Goal: Communication & Community: Answer question/provide support

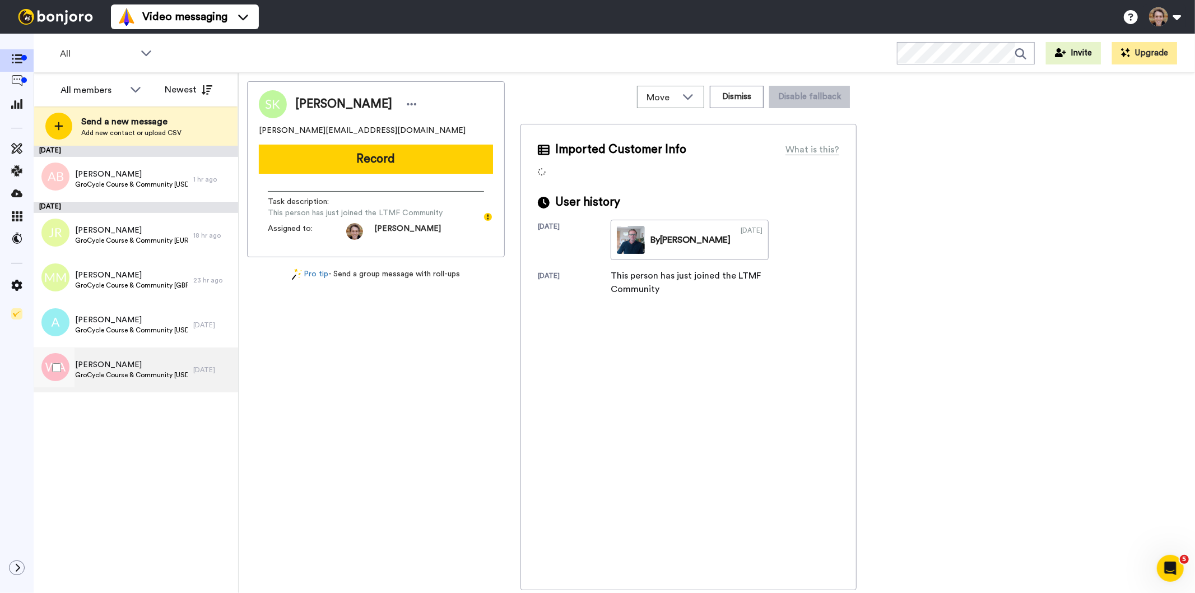
click at [137, 372] on span "GroCycle Course & Community [USD - Offer]" at bounding box center [131, 374] width 113 height 9
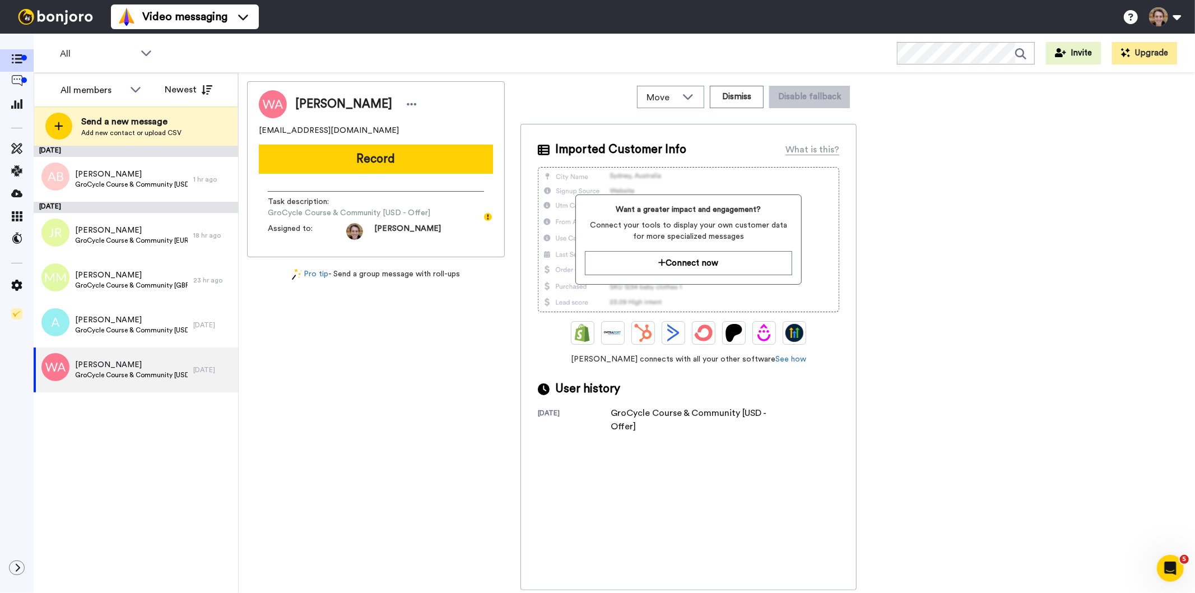
drag, startPoint x: 393, startPoint y: 132, endPoint x: 259, endPoint y: 133, distance: 133.9
click at [259, 133] on div "handicappedgardener@gmail.com" at bounding box center [376, 130] width 234 height 11
copy span "handicappedgardener@gmail.com"
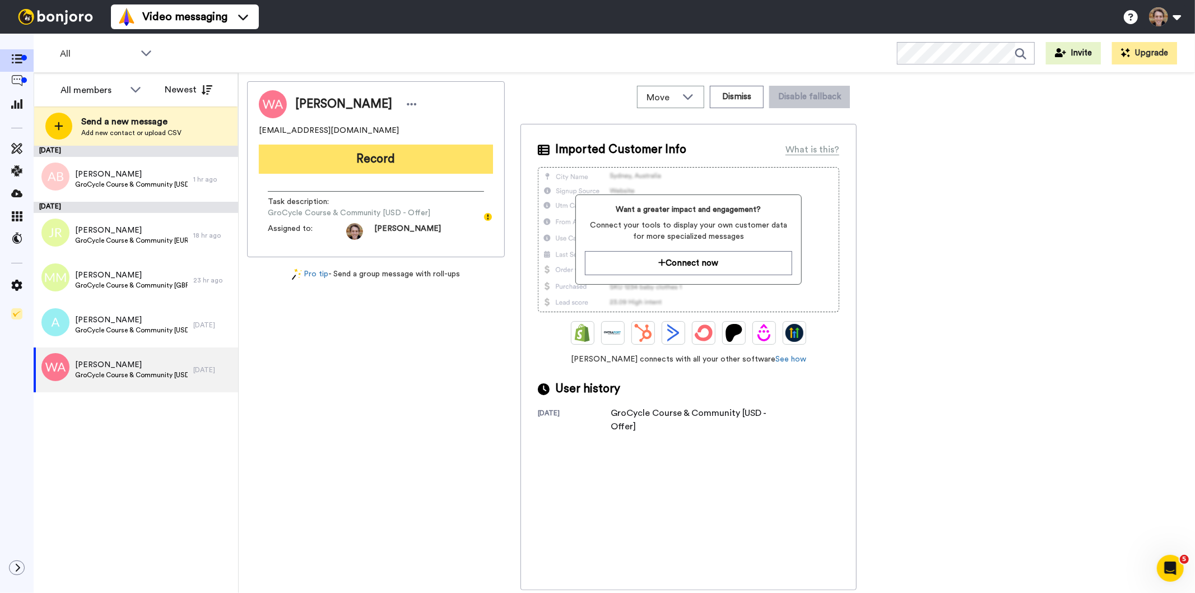
click at [379, 161] on button "Record" at bounding box center [376, 159] width 234 height 29
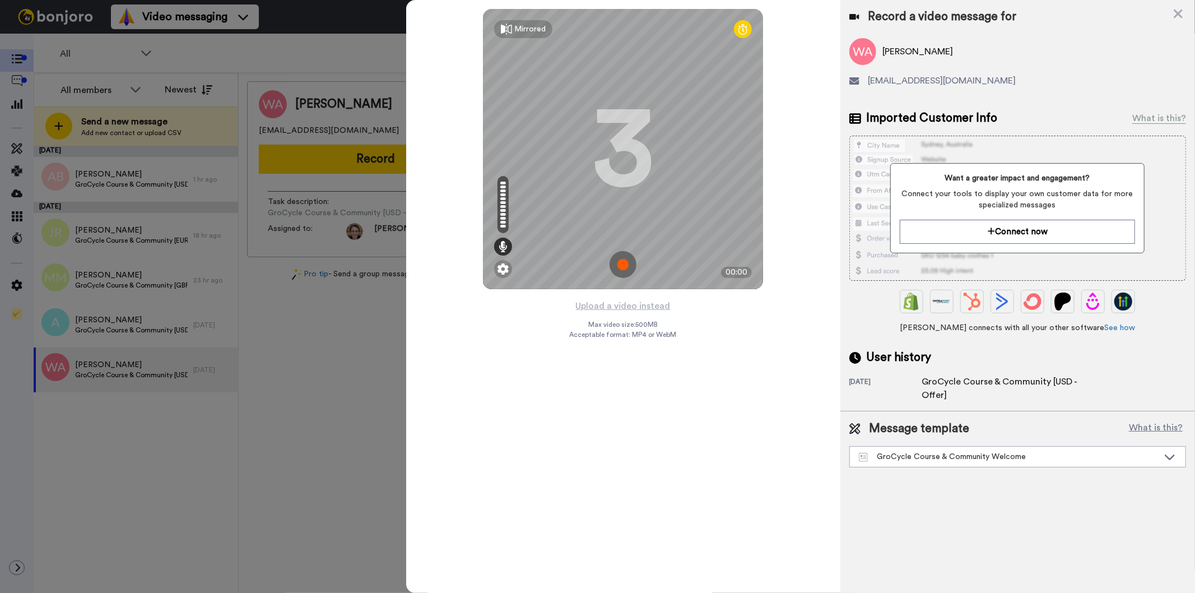
click at [622, 255] on img at bounding box center [623, 264] width 27 height 27
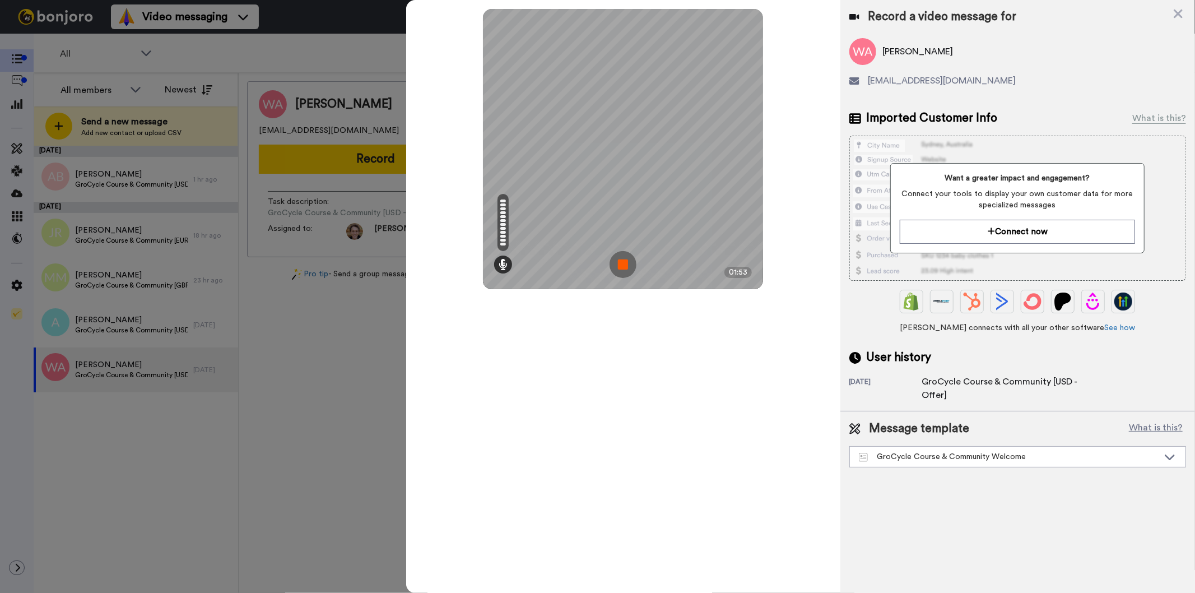
click at [618, 263] on img at bounding box center [623, 264] width 27 height 27
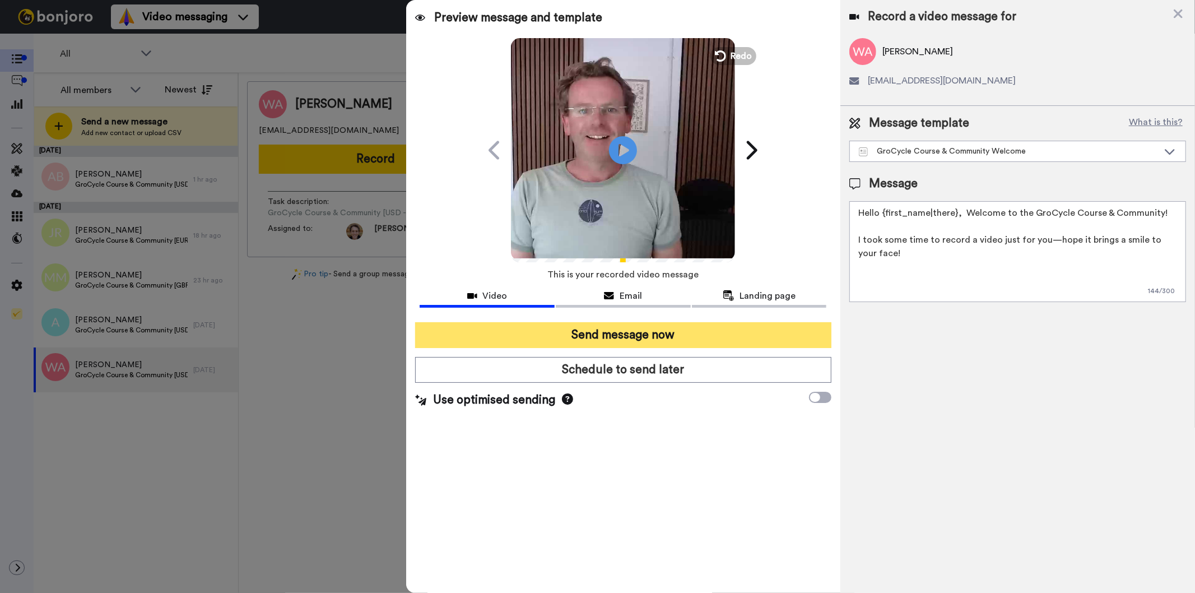
click at [615, 331] on button "Send message now" at bounding box center [623, 335] width 416 height 26
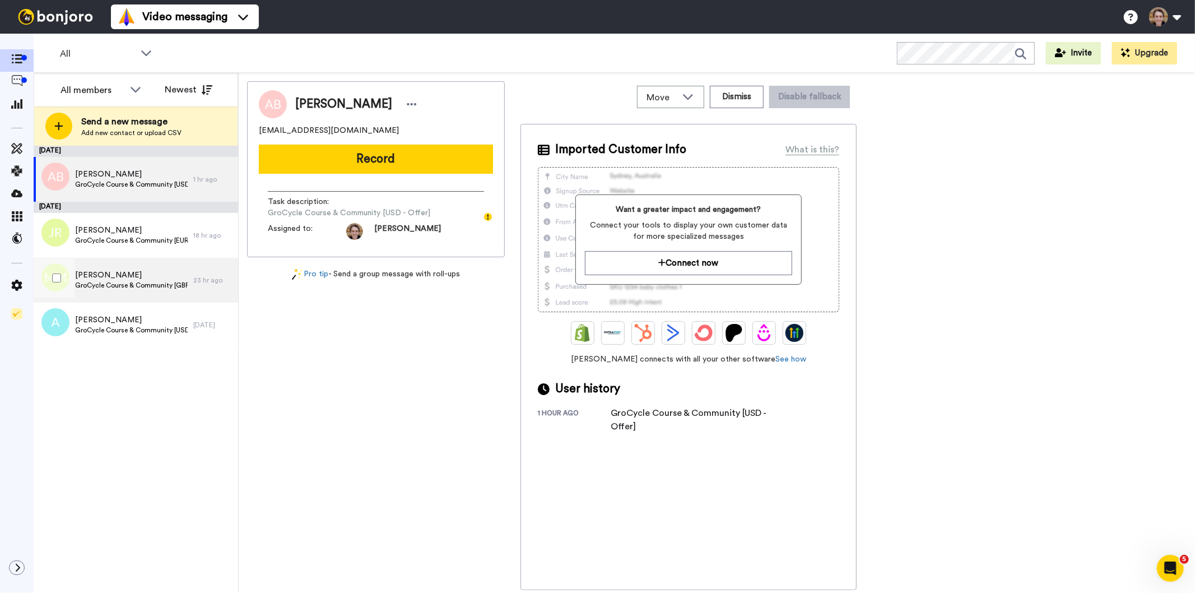
click at [146, 275] on span "[PERSON_NAME]" at bounding box center [131, 275] width 113 height 11
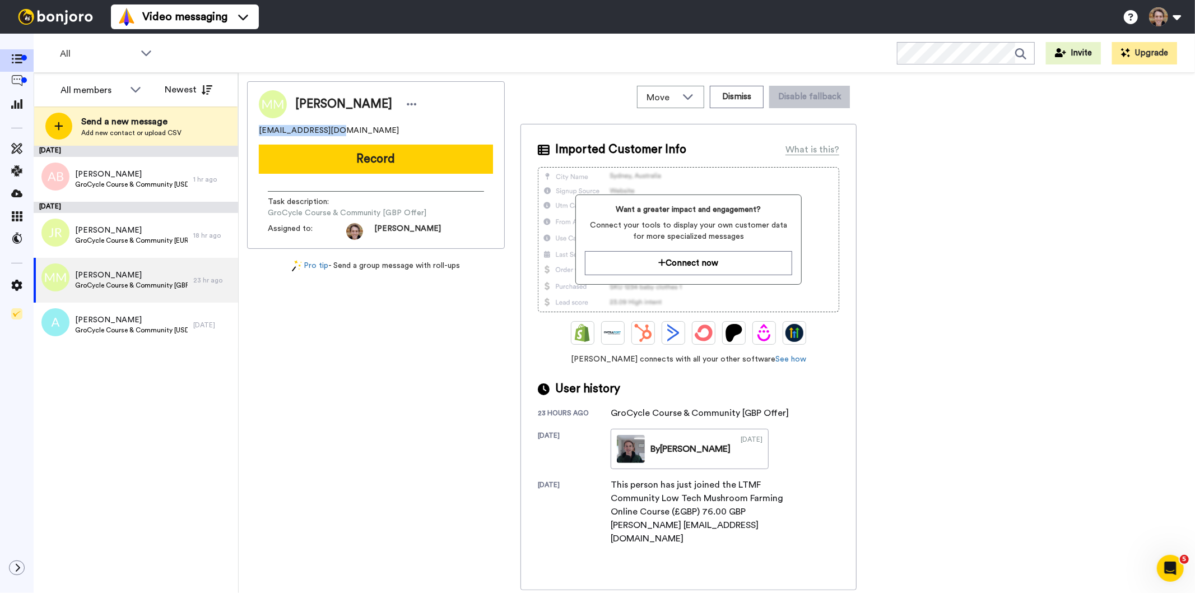
drag, startPoint x: 338, startPoint y: 126, endPoint x: 259, endPoint y: 129, distance: 79.1
click at [259, 129] on div "[EMAIL_ADDRESS][DOMAIN_NAME]" at bounding box center [376, 130] width 234 height 11
copy span "[EMAIL_ADDRESS][DOMAIN_NAME]"
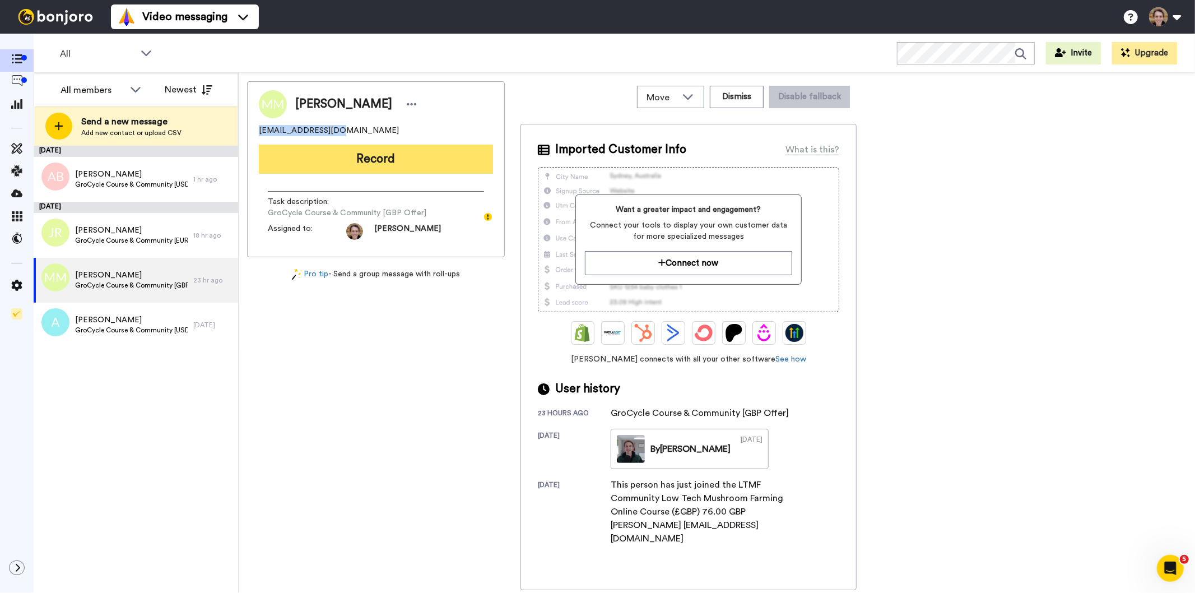
click at [396, 159] on button "Record" at bounding box center [376, 159] width 234 height 29
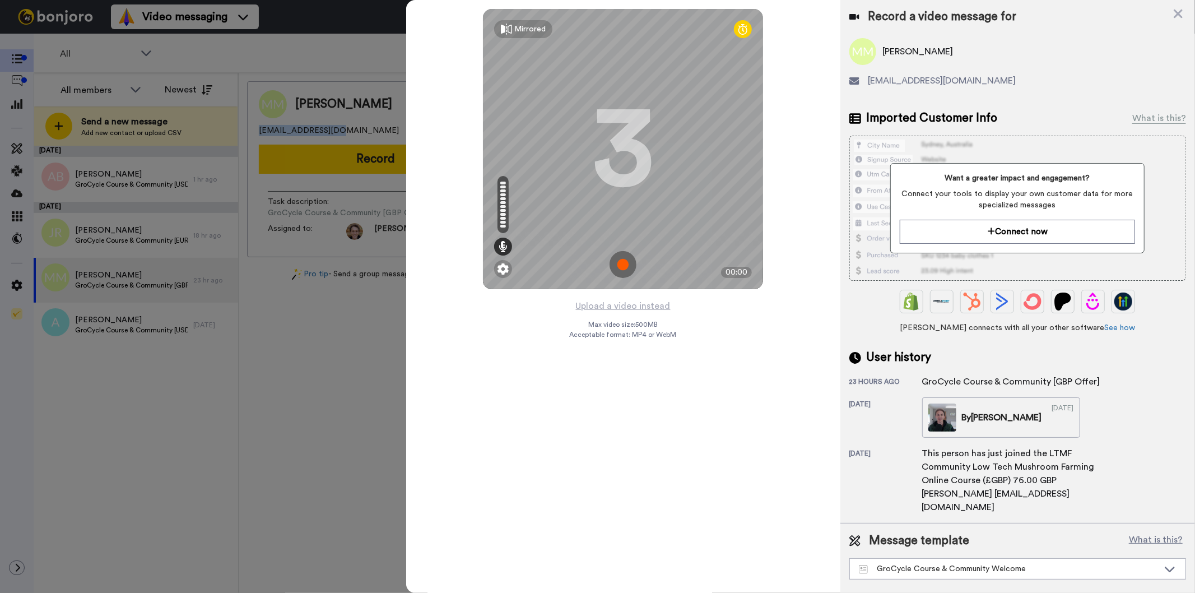
click at [620, 269] on img at bounding box center [623, 264] width 27 height 27
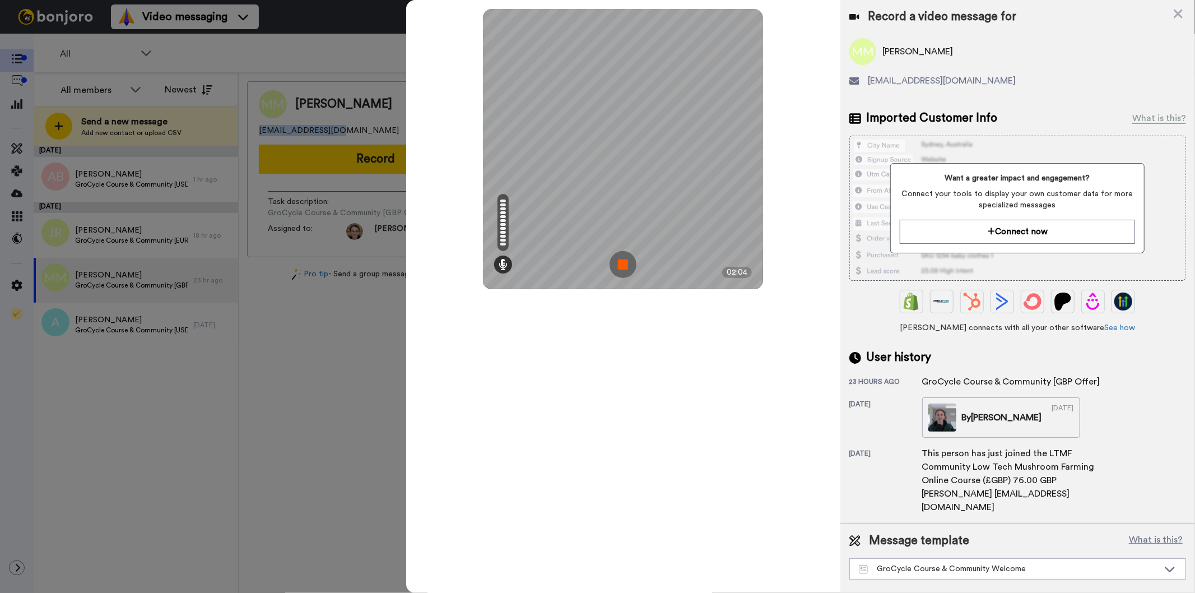
click at [615, 261] on img at bounding box center [623, 264] width 27 height 27
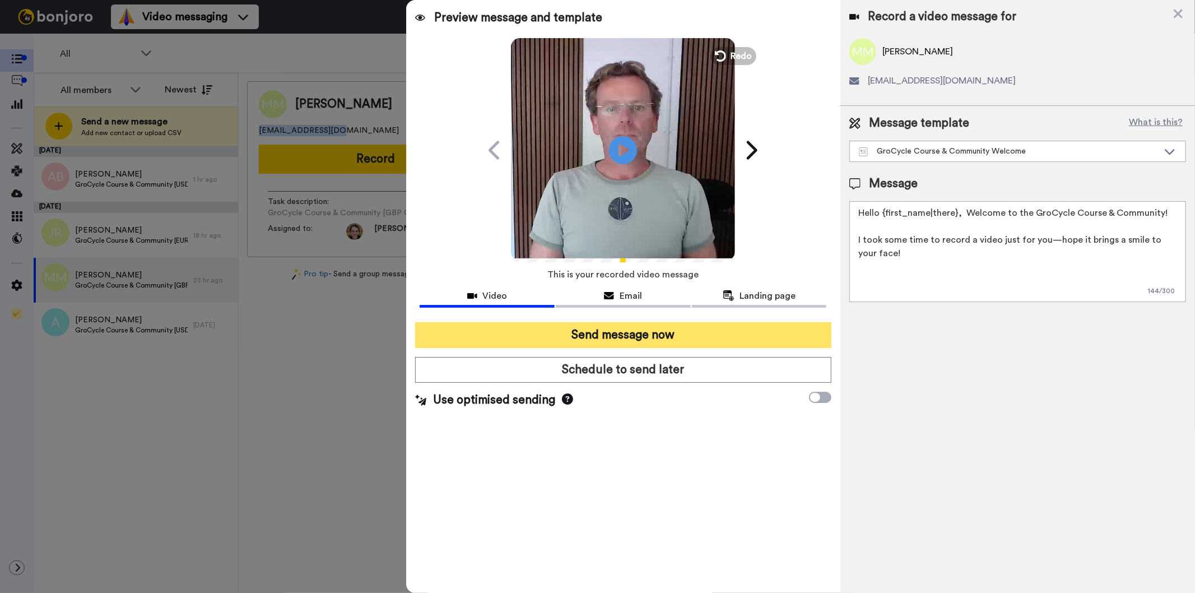
click at [607, 341] on button "Send message now" at bounding box center [623, 335] width 416 height 26
